Goal: Information Seeking & Learning: Learn about a topic

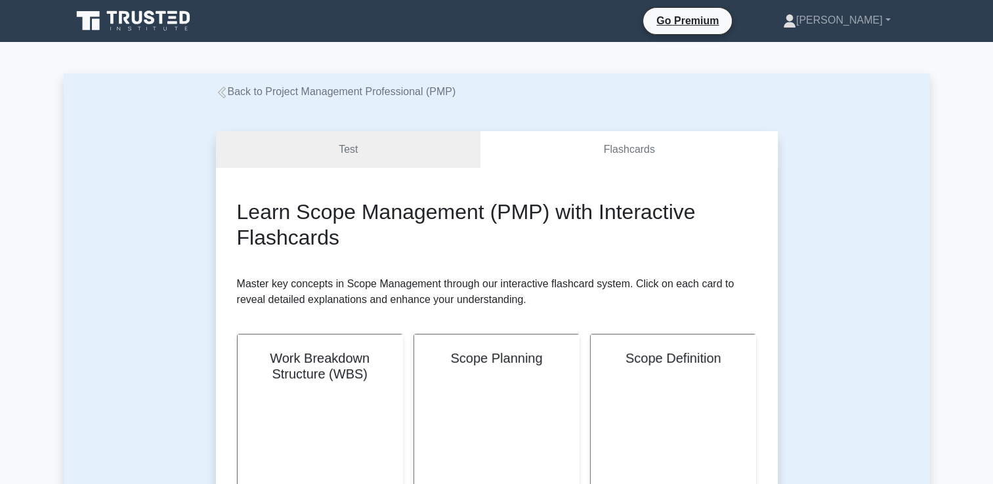
click at [360, 91] on link "Back to Project Management Professional (PMP)" at bounding box center [336, 91] width 240 height 11
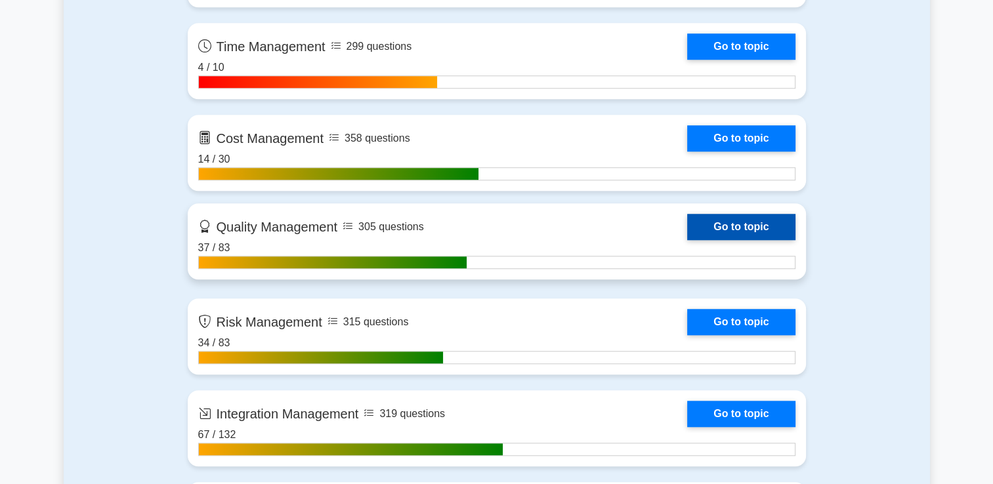
scroll to position [1116, 0]
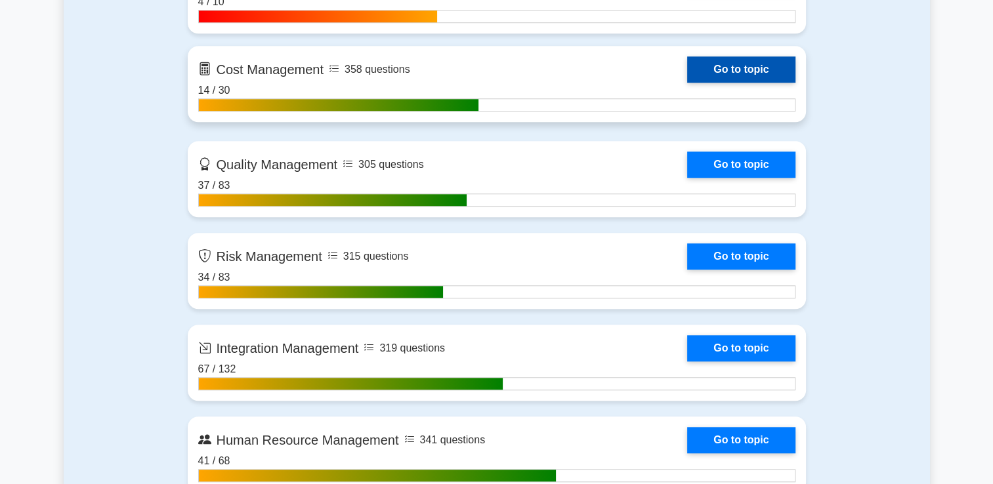
click at [699, 74] on link "Go to topic" at bounding box center [741, 69] width 108 height 26
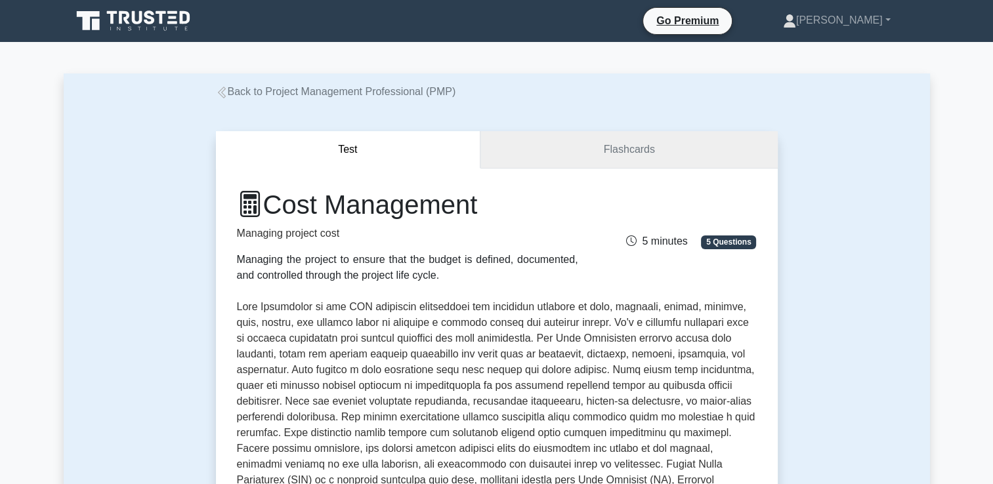
click at [584, 154] on link "Flashcards" at bounding box center [628, 149] width 297 height 37
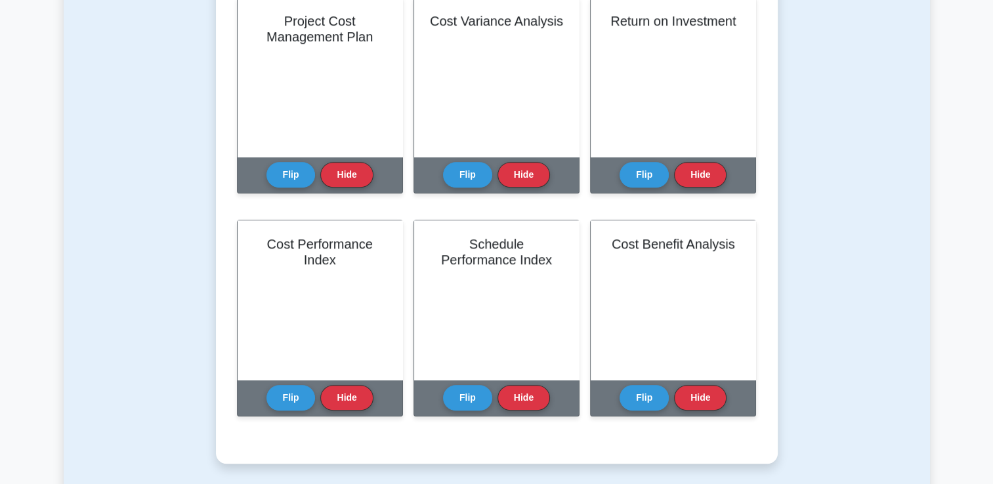
scroll to position [788, 0]
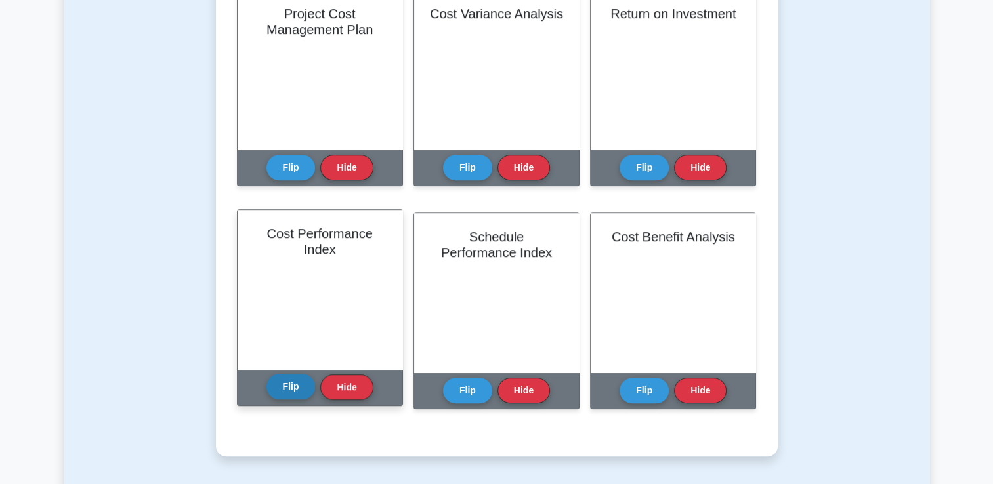
click at [277, 386] on button "Flip" at bounding box center [290, 387] width 49 height 26
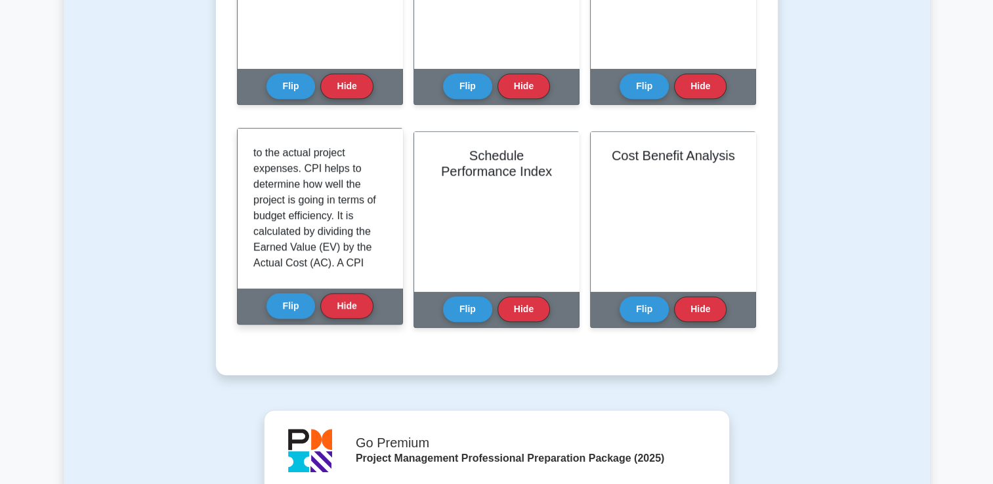
scroll to position [131, 0]
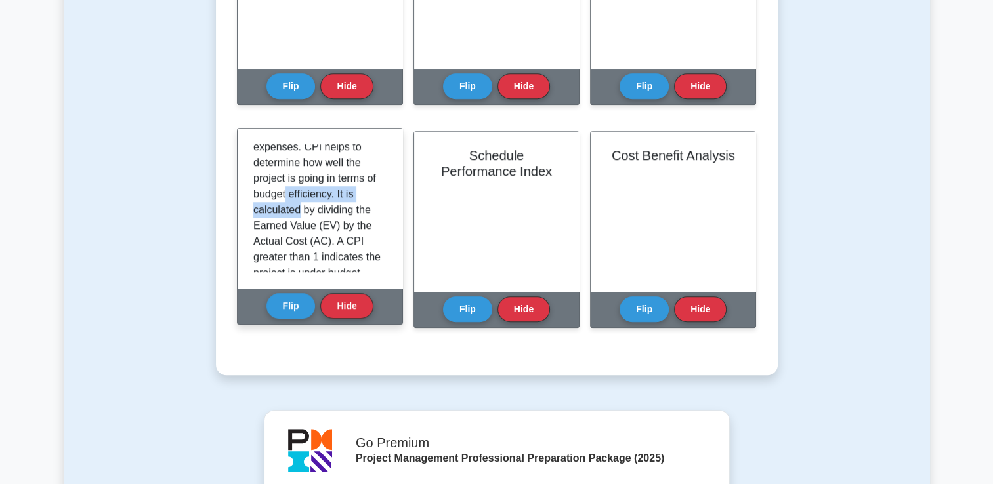
drag, startPoint x: 387, startPoint y: 193, endPoint x: 387, endPoint y: 203, distance: 10.5
click at [387, 203] on div "The Cost Performance Index (CPI) is a key performance indicator in project mana…" at bounding box center [320, 209] width 165 height 160
drag, startPoint x: 387, startPoint y: 203, endPoint x: 330, endPoint y: 231, distance: 63.4
click at [330, 231] on p "The Cost Performance Index (CPI) is a key performance indicator in project mana…" at bounding box center [317, 210] width 128 height 394
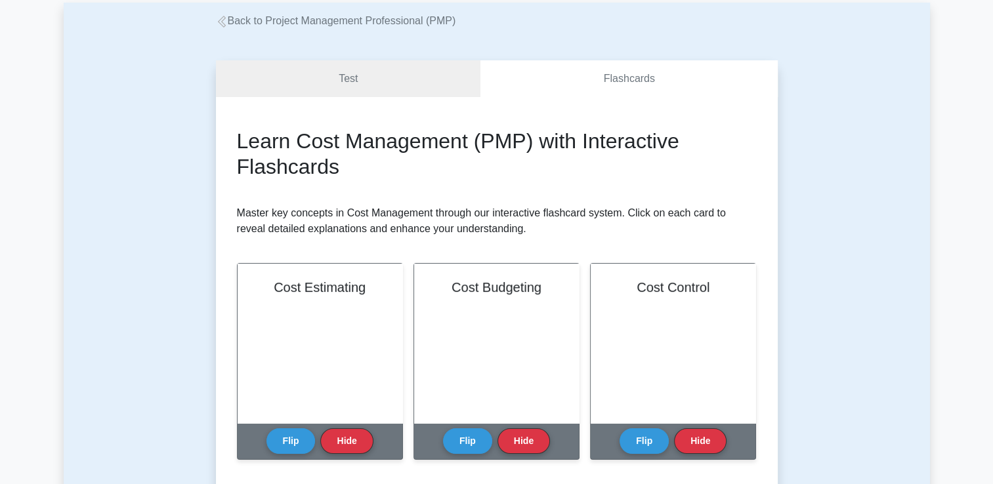
scroll to position [0, 0]
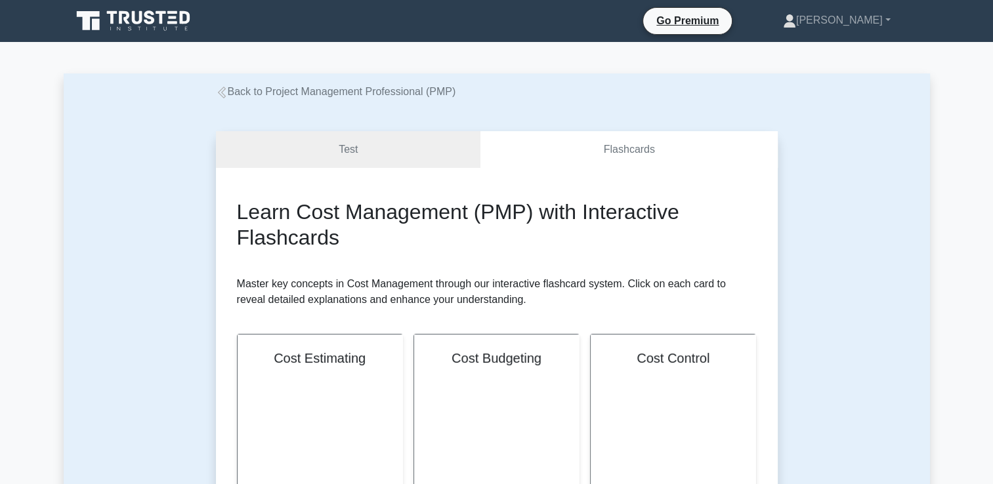
click at [346, 91] on link "Back to Project Management Professional (PMP)" at bounding box center [336, 91] width 240 height 11
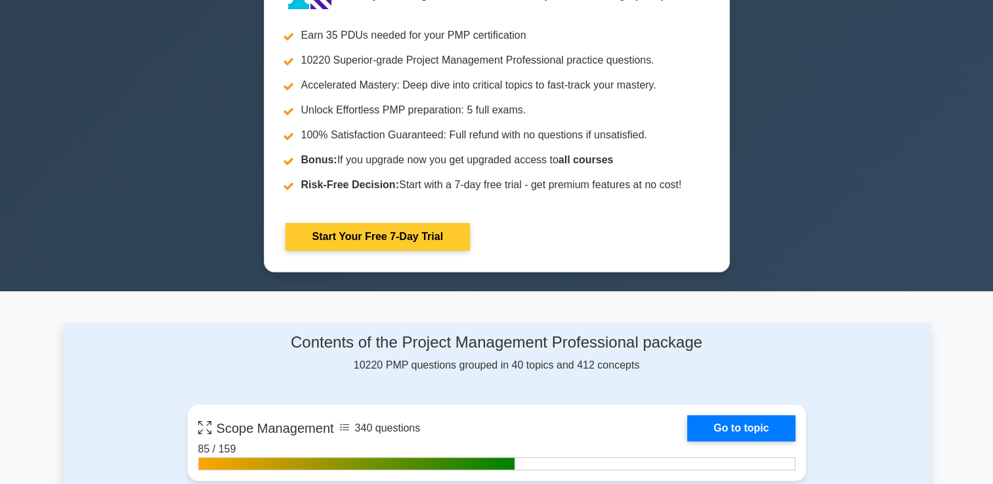
scroll to position [656, 0]
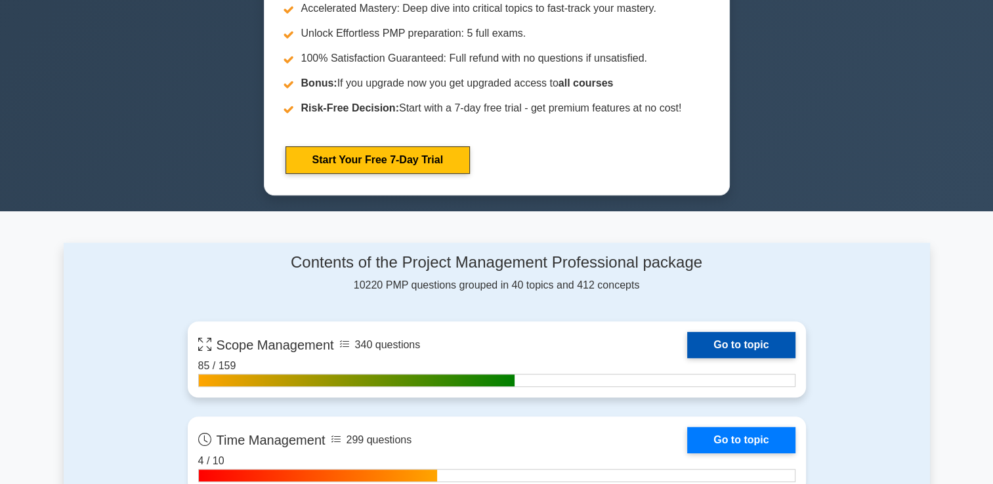
click at [687, 345] on link "Go to topic" at bounding box center [741, 345] width 108 height 26
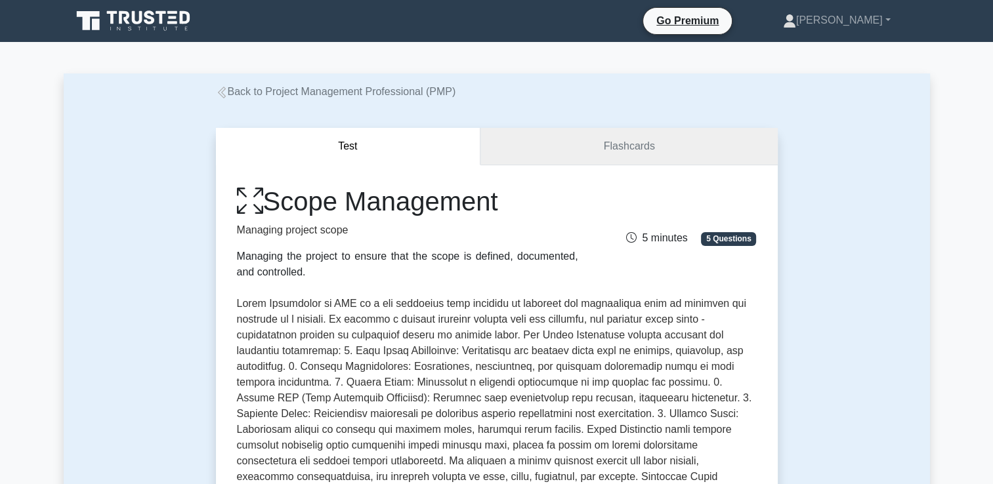
click at [538, 146] on link "Flashcards" at bounding box center [628, 146] width 297 height 37
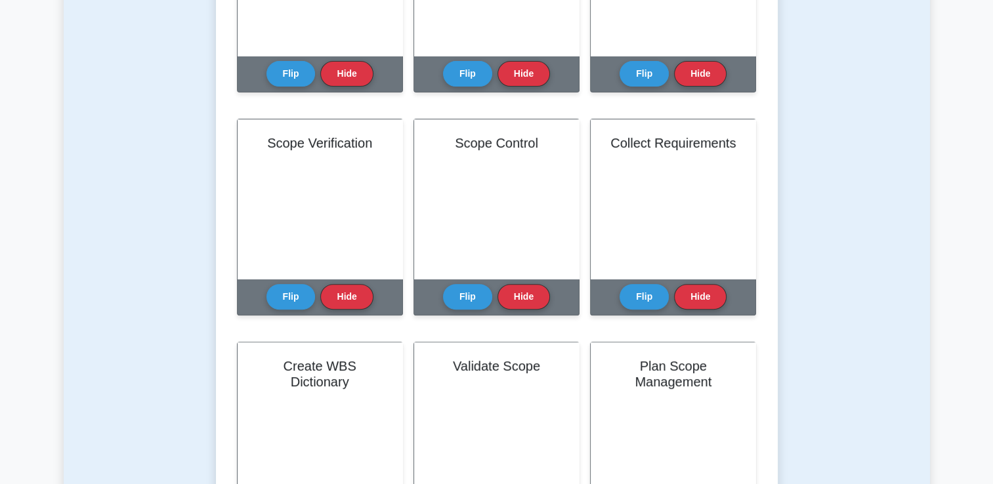
scroll to position [394, 0]
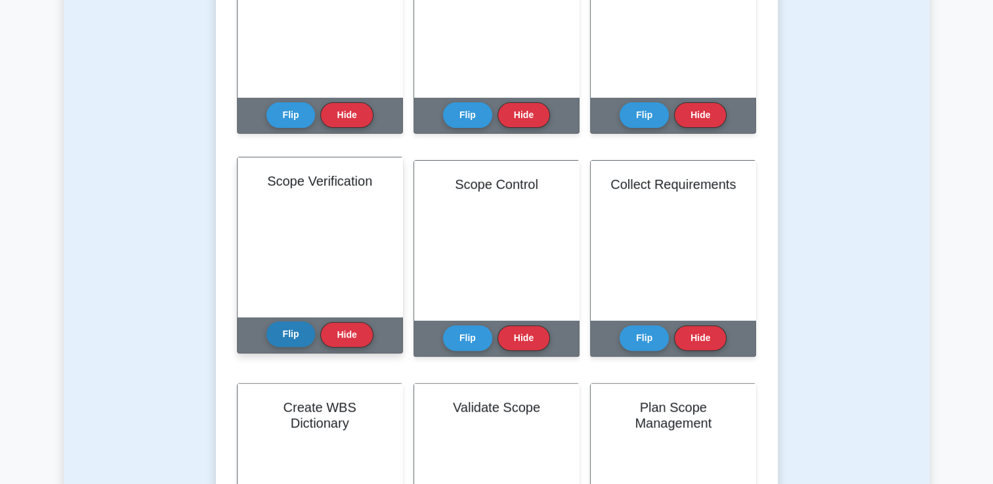
click at [291, 330] on button "Flip" at bounding box center [290, 335] width 49 height 26
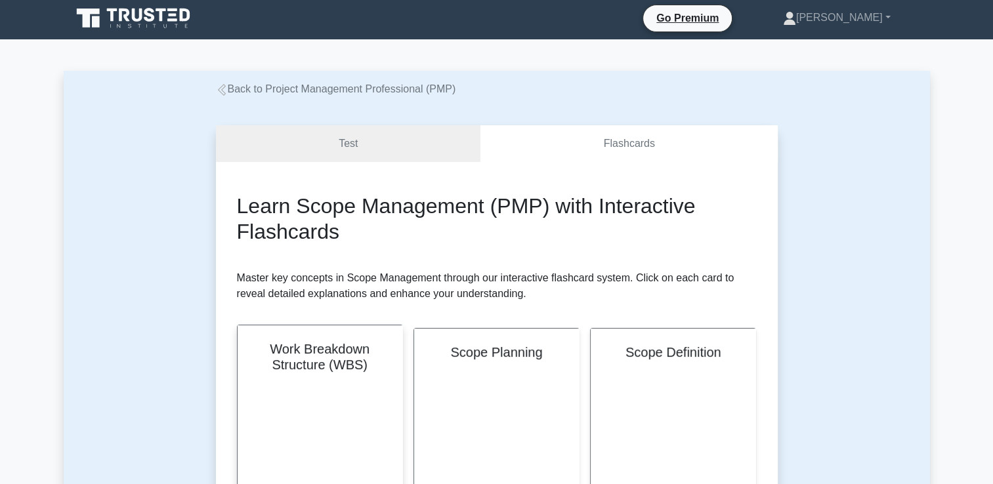
scroll to position [0, 0]
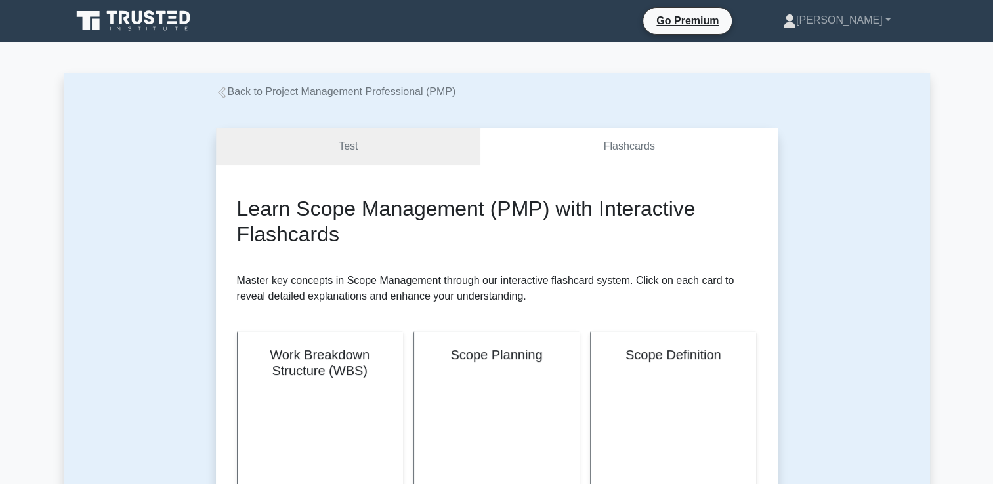
click at [304, 160] on link "Test" at bounding box center [348, 146] width 265 height 37
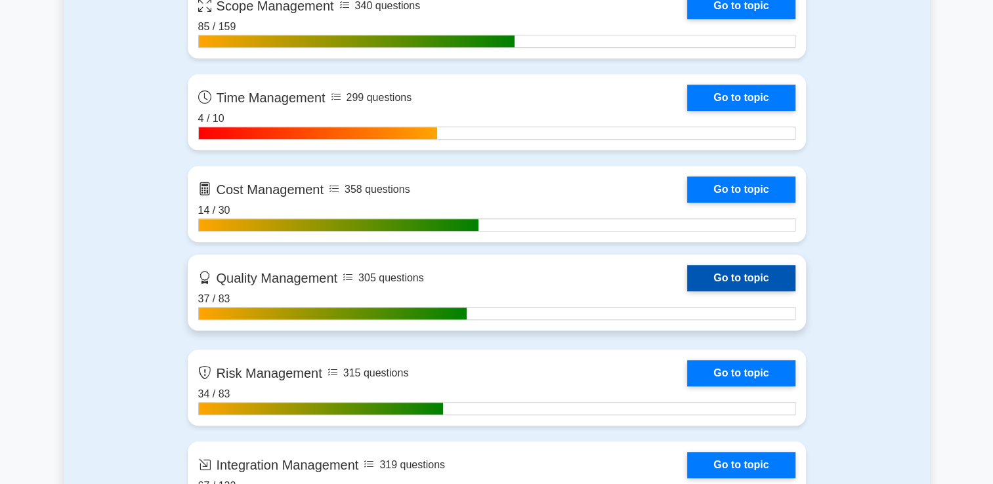
scroll to position [985, 0]
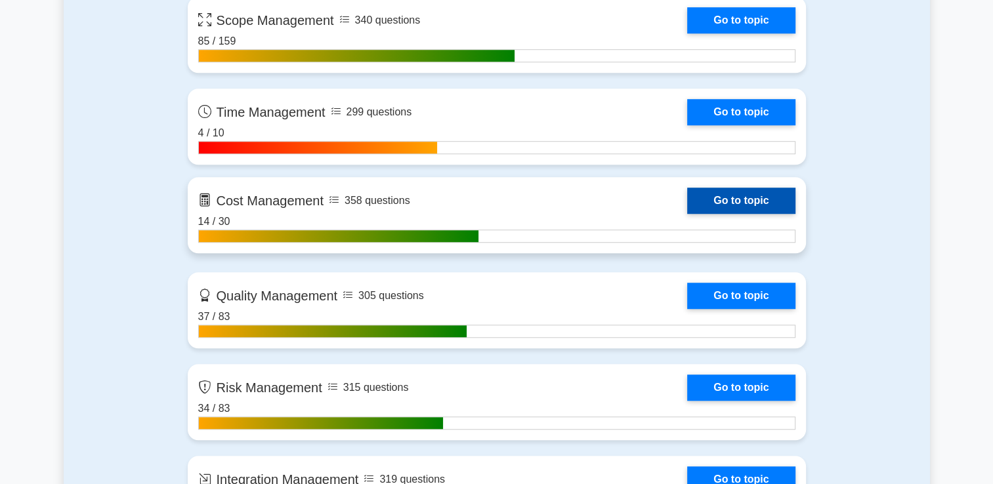
click at [717, 194] on link "Go to topic" at bounding box center [741, 201] width 108 height 26
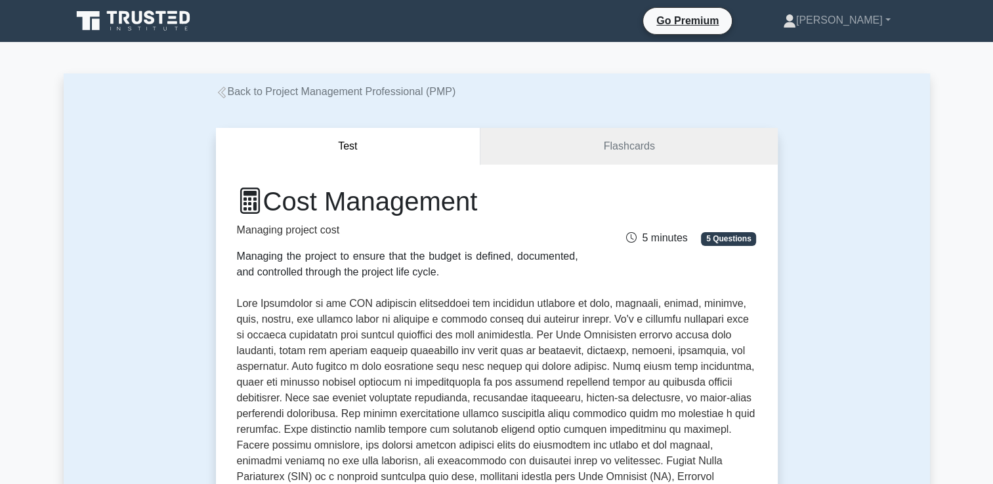
click at [507, 165] on div "Cost Management Managing project cost Managing the project to ensure that the b…" at bounding box center [497, 474] width 562 height 618
click at [509, 156] on link "Flashcards" at bounding box center [628, 146] width 297 height 37
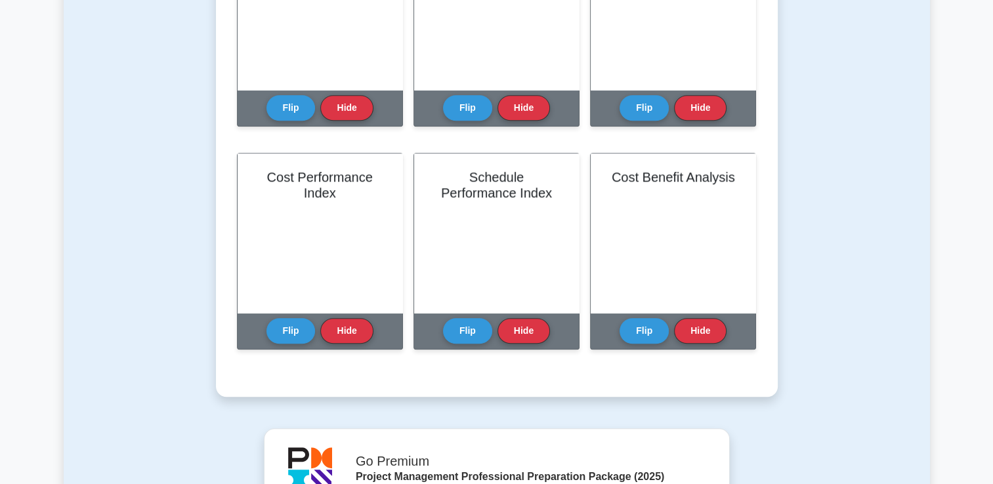
scroll to position [853, 0]
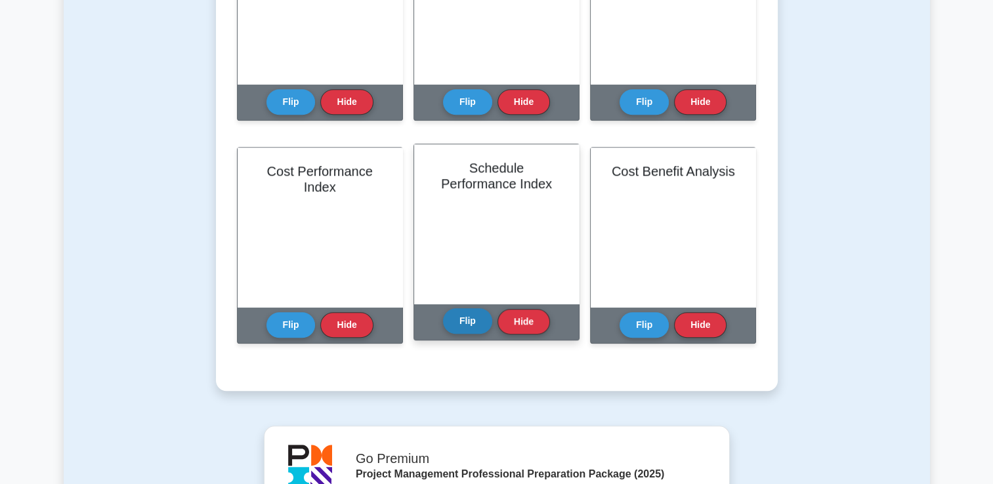
click at [465, 315] on button "Flip" at bounding box center [467, 322] width 49 height 26
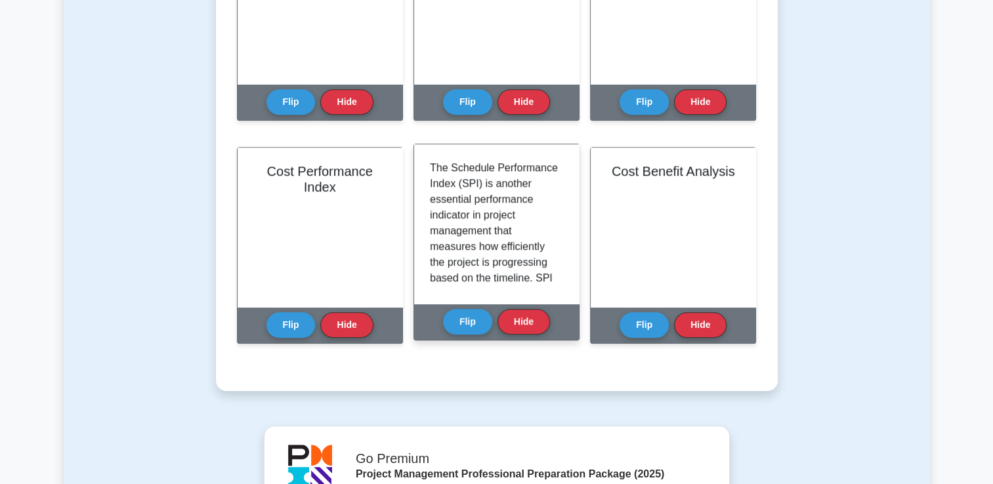
scroll to position [66, 0]
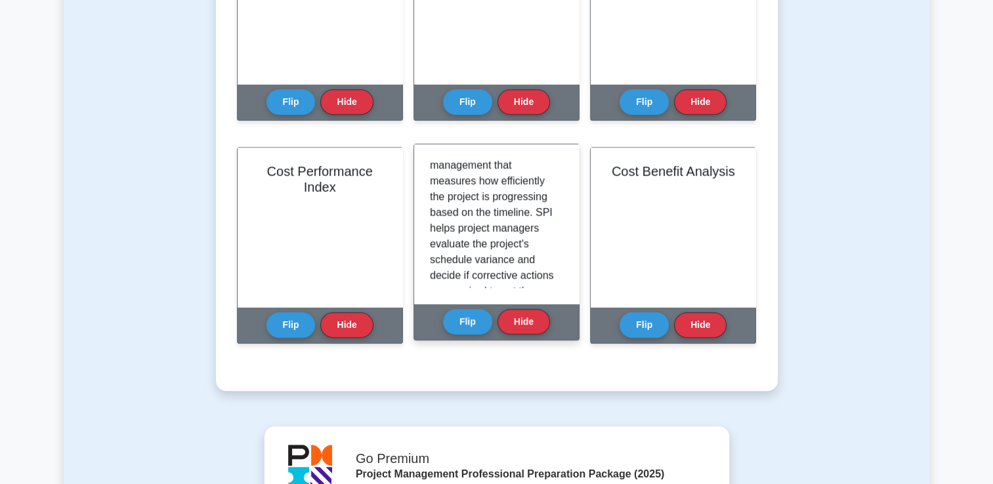
click at [538, 234] on p "The Schedule Performance Index (SPI) is another essential performance indicator…" at bounding box center [494, 315] width 128 height 441
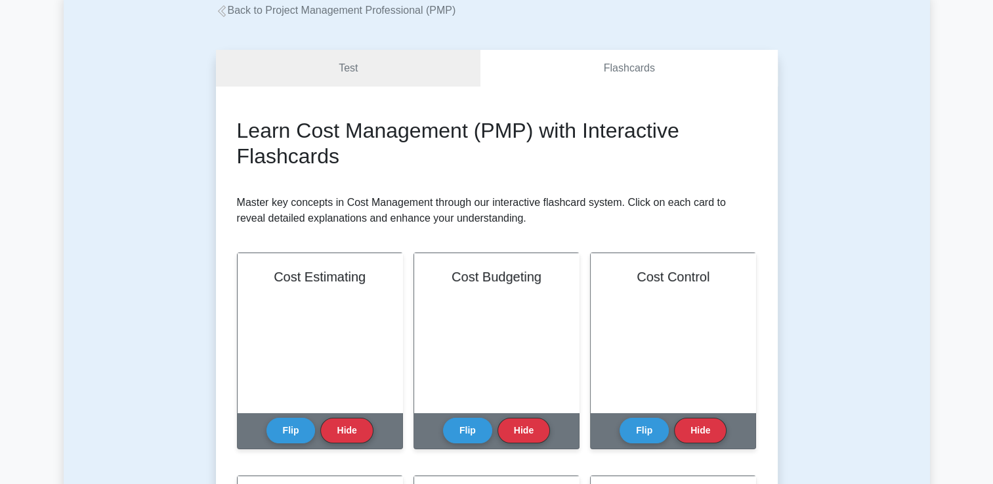
scroll to position [53, 0]
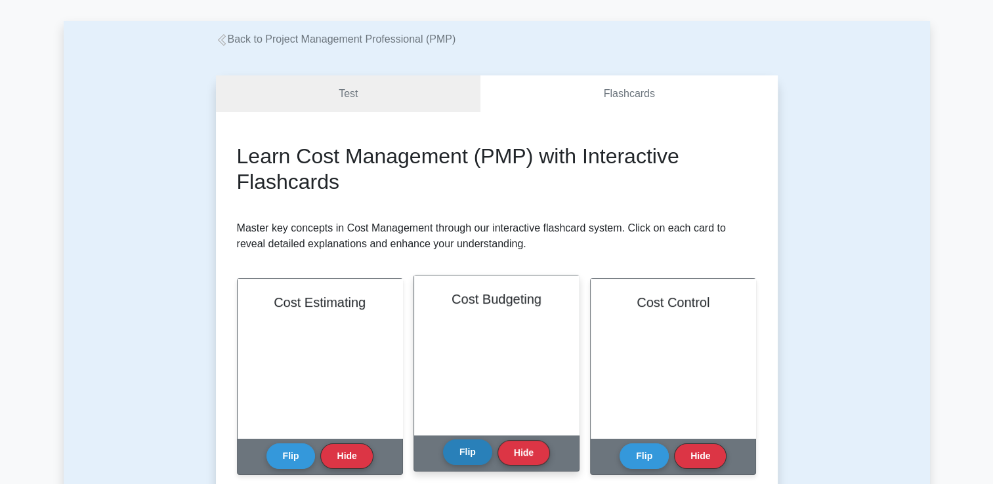
click at [473, 443] on button "Flip" at bounding box center [467, 453] width 49 height 26
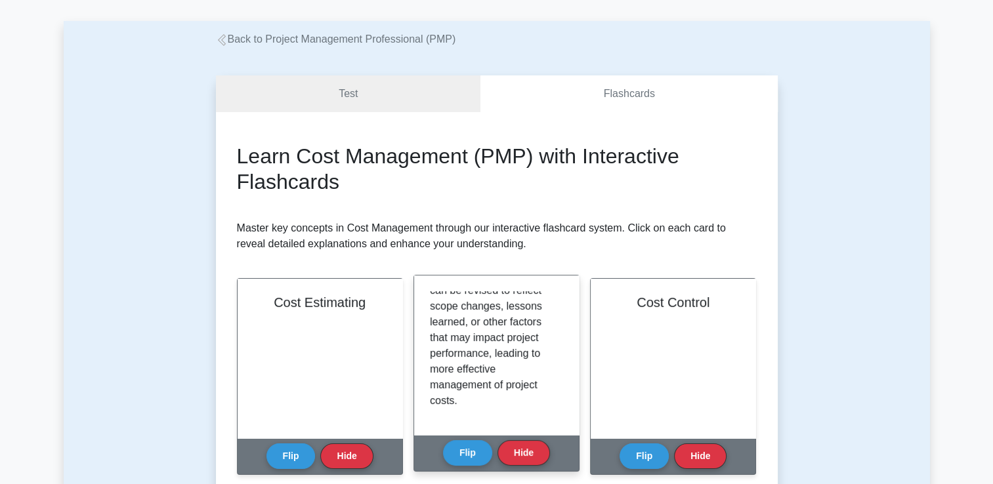
scroll to position [307, 0]
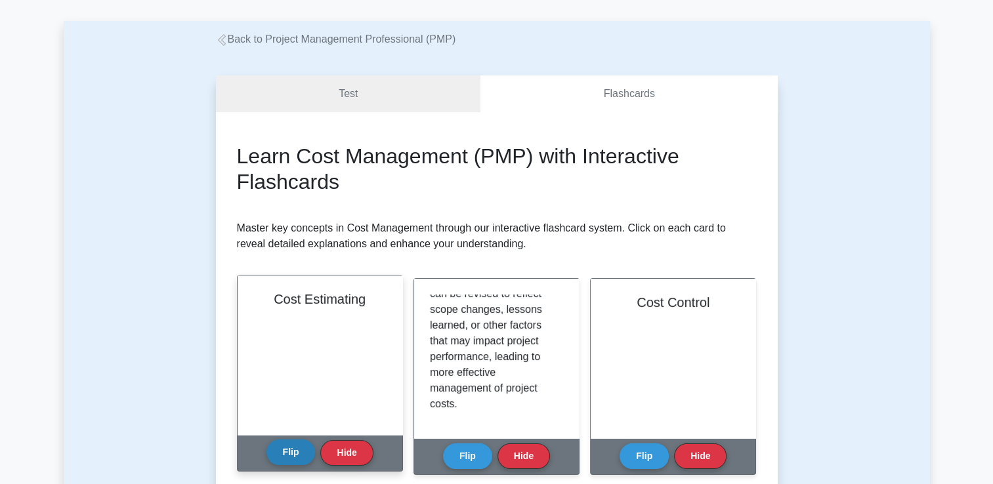
click at [280, 448] on button "Flip" at bounding box center [290, 453] width 49 height 26
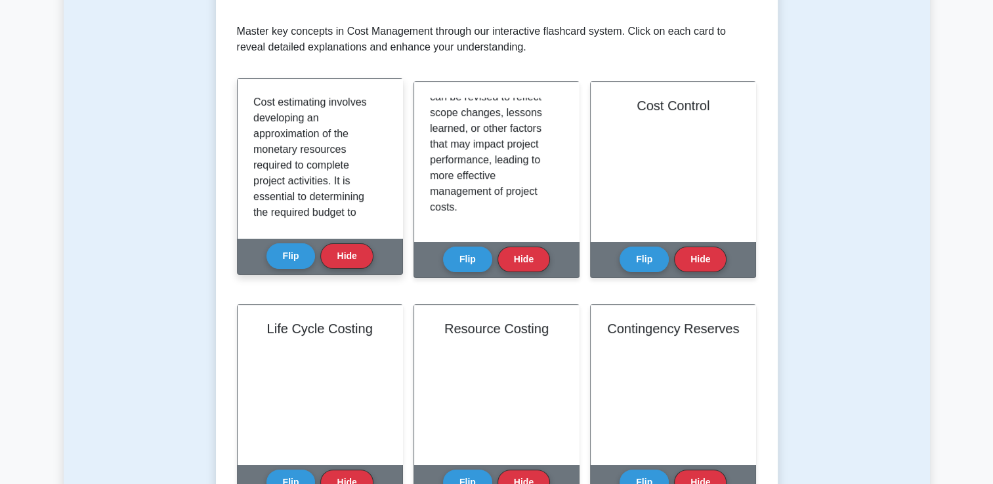
scroll to position [0, 0]
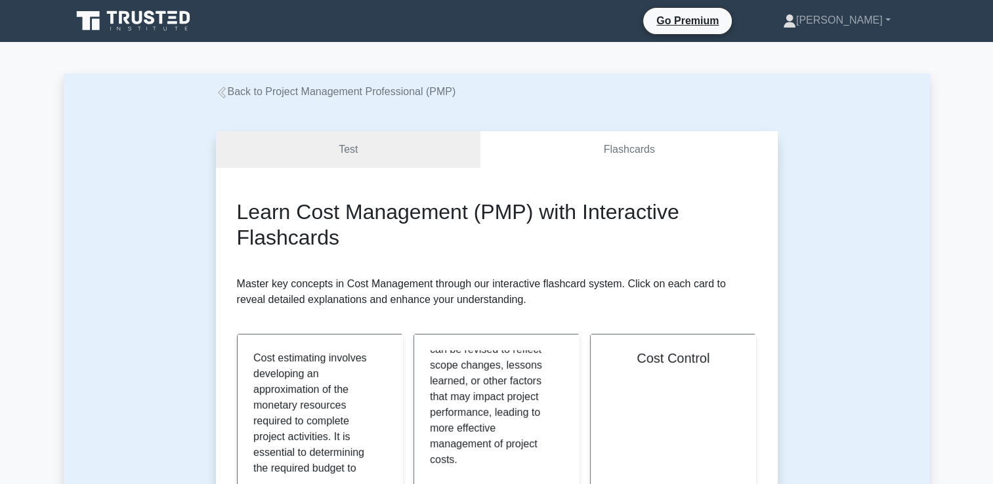
click at [366, 92] on link "Back to Project Management Professional (PMP)" at bounding box center [336, 91] width 240 height 11
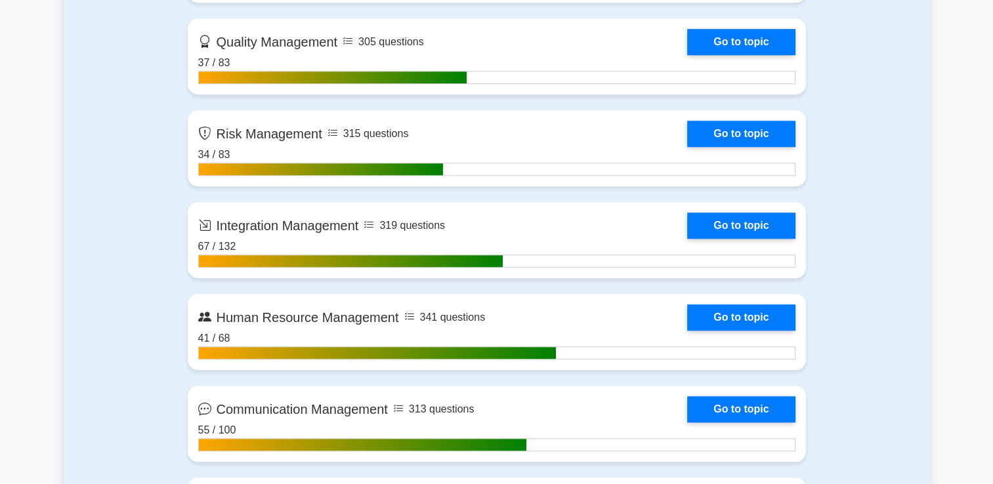
scroll to position [1247, 0]
